Goal: Task Accomplishment & Management: Use online tool/utility

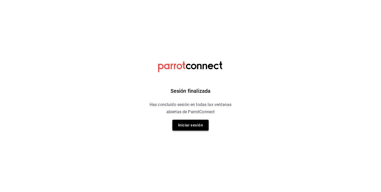
click at [189, 122] on button "Iniciar sesión" at bounding box center [190, 125] width 36 height 11
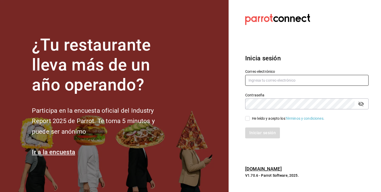
click at [266, 82] on input "text" at bounding box center [306, 80] width 123 height 11
type input "[EMAIL_ADDRESS][DOMAIN_NAME]"
click at [248, 119] on input "He leído y acepto los Términos y condiciones." at bounding box center [247, 118] width 5 height 5
checkbox input "true"
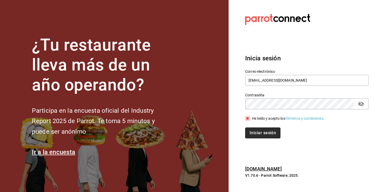
click at [252, 130] on button "Iniciar sesión" at bounding box center [262, 132] width 35 height 11
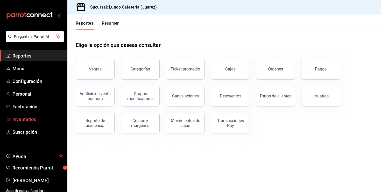
click at [24, 117] on span "Inventarios" at bounding box center [37, 119] width 50 height 7
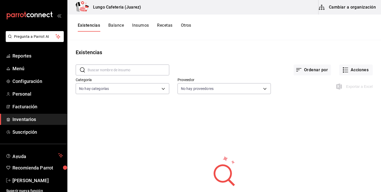
click at [332, 7] on button "Cambiar a organización" at bounding box center [347, 7] width 58 height 14
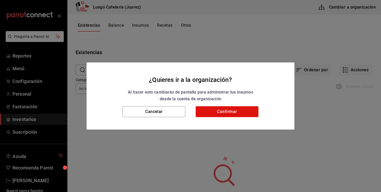
click at [238, 119] on div "Cancelar Confirmar" at bounding box center [190, 117] width 208 height 23
click at [235, 113] on button "Confirmar" at bounding box center [226, 111] width 63 height 11
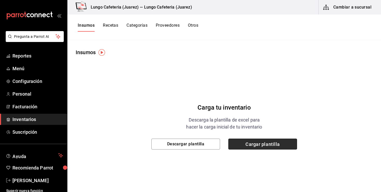
click at [245, 147] on span "Cargar plantilla" at bounding box center [262, 144] width 69 height 11
click at [0, 0] on input "Cargar plantilla" at bounding box center [0, 0] width 0 height 0
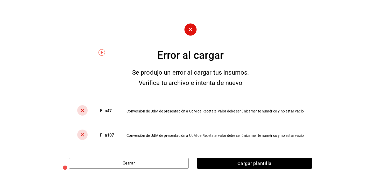
click at [193, 32] on circle at bounding box center [190, 29] width 12 height 12
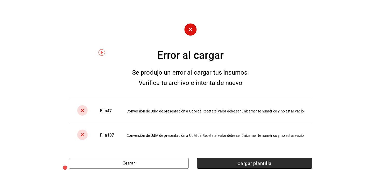
click at [215, 162] on span "Cargar plantilla" at bounding box center [254, 163] width 115 height 11
click at [0, 0] on input "Cargar plantilla" at bounding box center [0, 0] width 0 height 0
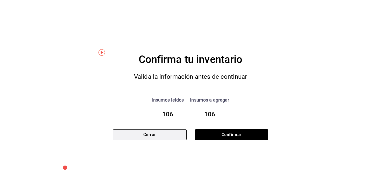
click at [161, 132] on button "Cerrar" at bounding box center [150, 134] width 74 height 11
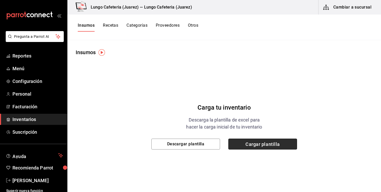
click at [255, 142] on span "Cargar plantilla" at bounding box center [262, 144] width 69 height 11
click at [0, 0] on input "Cargar plantilla" at bounding box center [0, 0] width 0 height 0
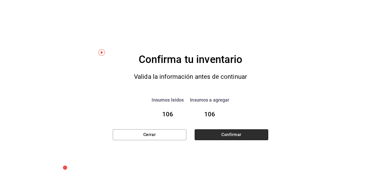
click at [238, 133] on button "Confirmar" at bounding box center [231, 134] width 74 height 11
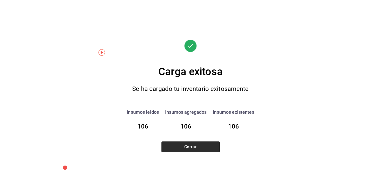
click at [192, 144] on button "Cerrar" at bounding box center [190, 146] width 58 height 11
